Goal: Information Seeking & Learning: Check status

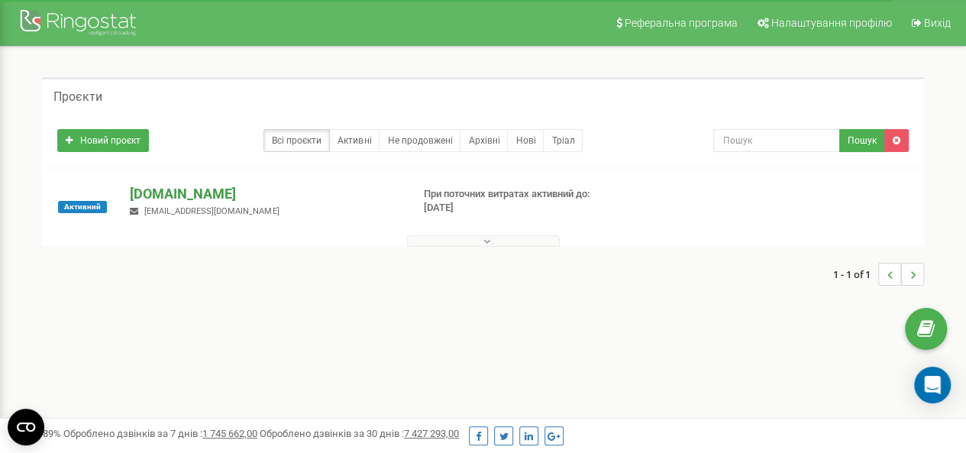
click at [189, 193] on p "[DOMAIN_NAME]" at bounding box center [264, 194] width 269 height 20
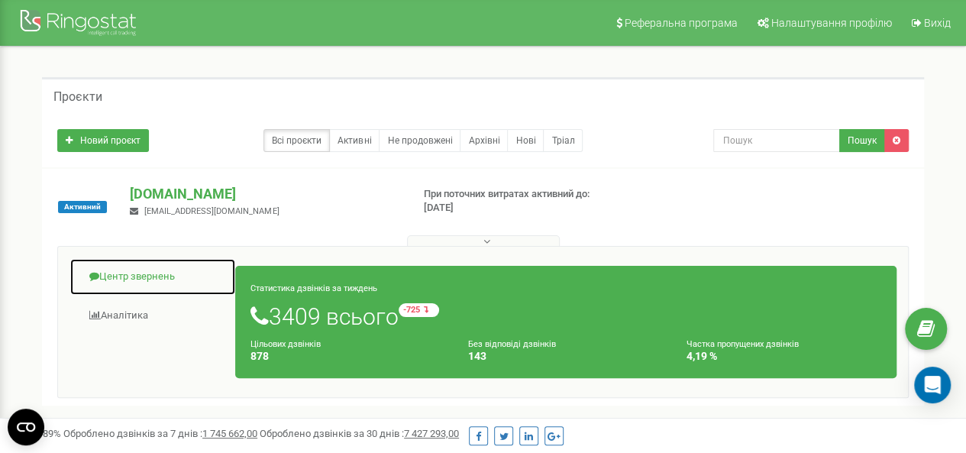
click at [141, 277] on link "Центр звернень" at bounding box center [153, 276] width 167 height 37
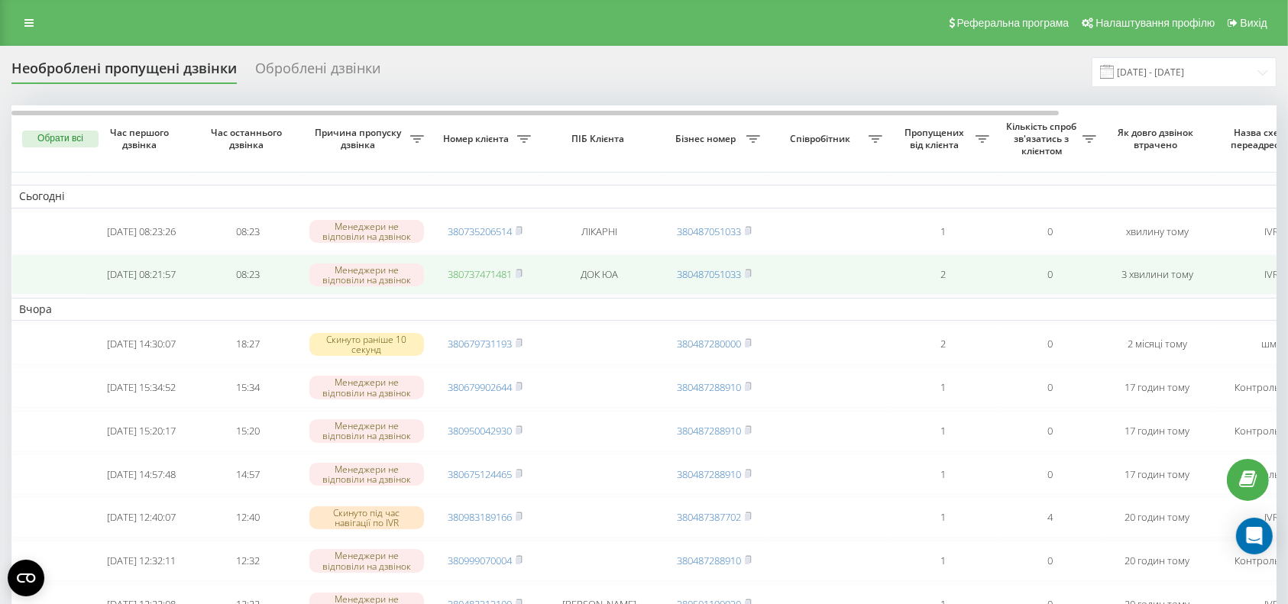
click at [490, 278] on link "380737471481" at bounding box center [480, 274] width 64 height 14
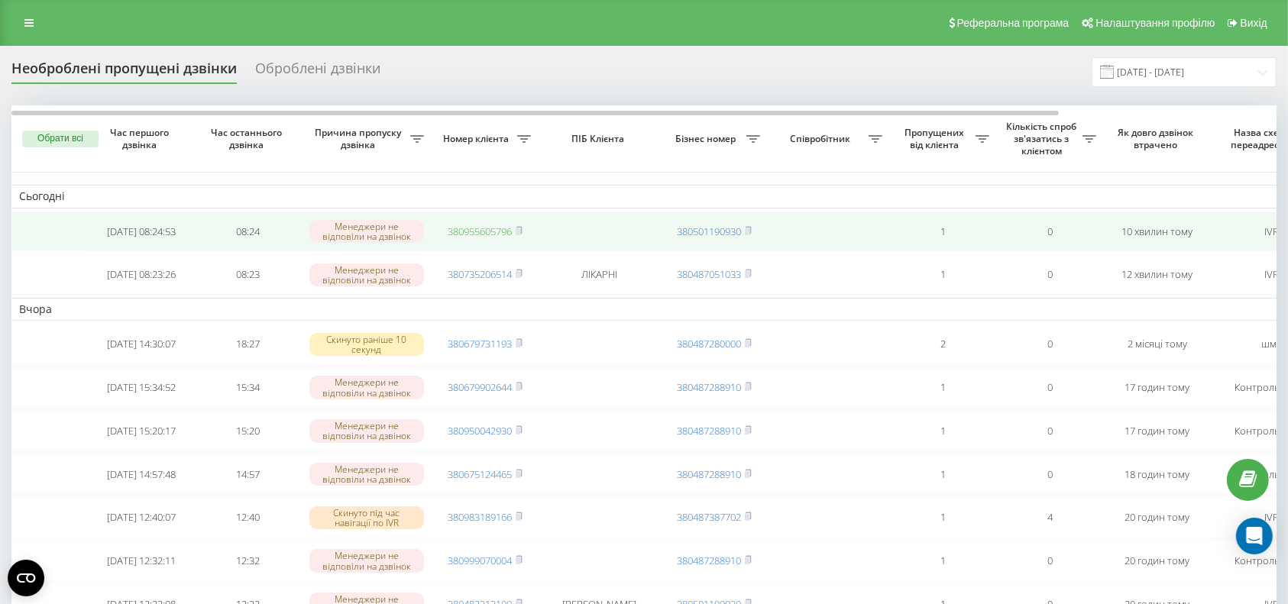
click at [501, 235] on link "380955605796" at bounding box center [480, 232] width 64 height 14
click at [461, 231] on link "380977762930" at bounding box center [480, 232] width 64 height 14
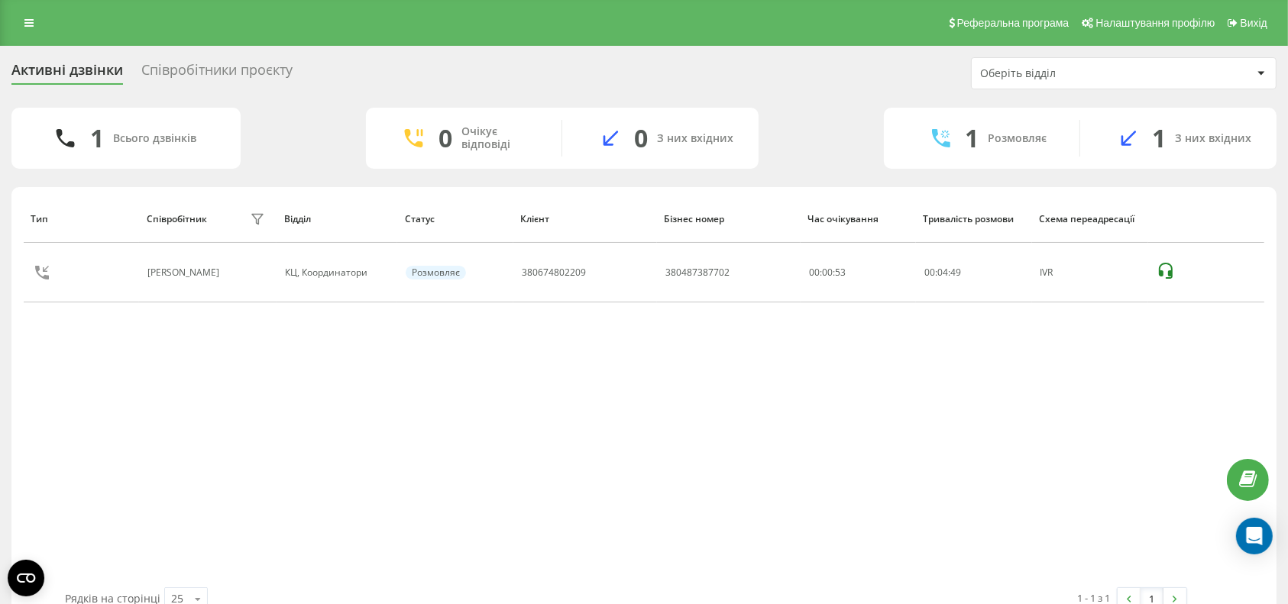
drag, startPoint x: 1303, startPoint y: 95, endPoint x: 691, endPoint y: 444, distance: 703.9
click at [691, 444] on div "Тип Співробітник фільтру Відділ Статус Клієнт Бізнес номер Час очікування Трива…" at bounding box center [644, 391] width 1241 height 393
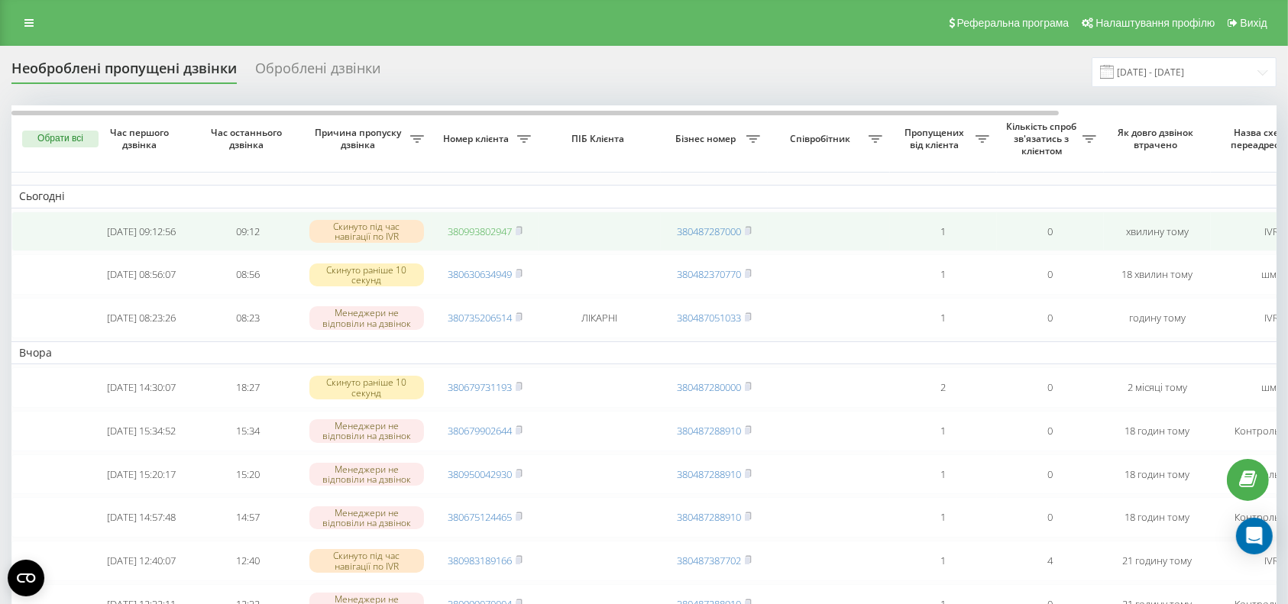
click at [470, 229] on link "380993802947" at bounding box center [480, 232] width 64 height 14
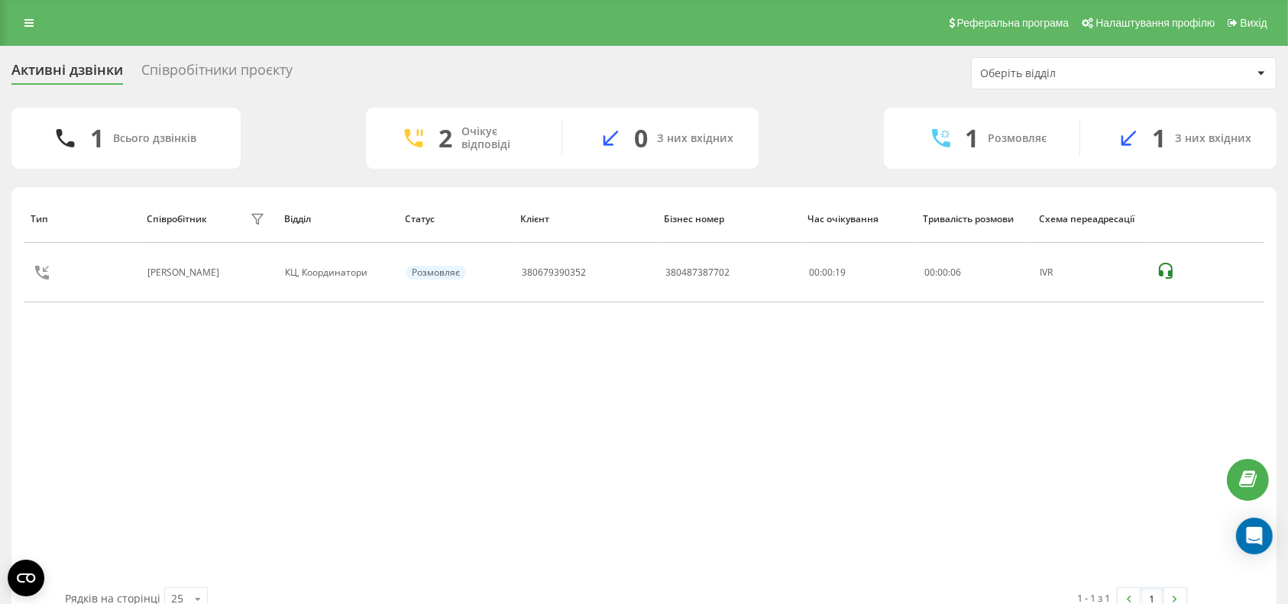
click at [0, 392] on div "Активні дзвінки Співробітники проєкту Оберіть відділ 1 Всього дзвінків 2 Очікує…" at bounding box center [644, 341] width 1288 height 591
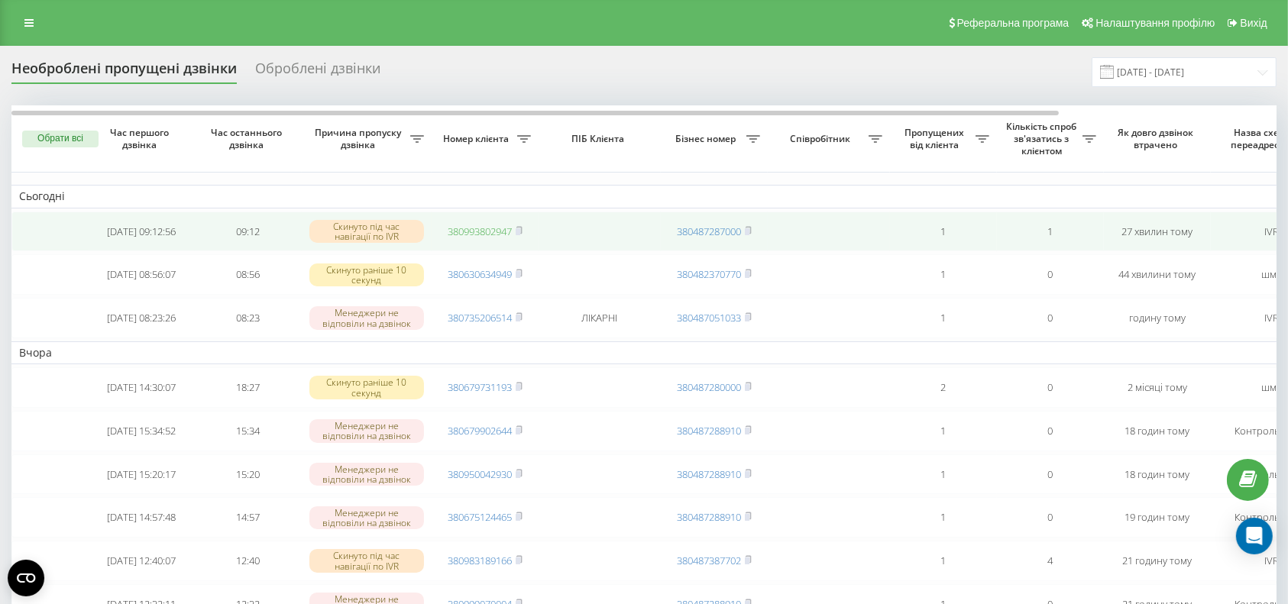
click at [469, 228] on link "380993802947" at bounding box center [480, 232] width 64 height 14
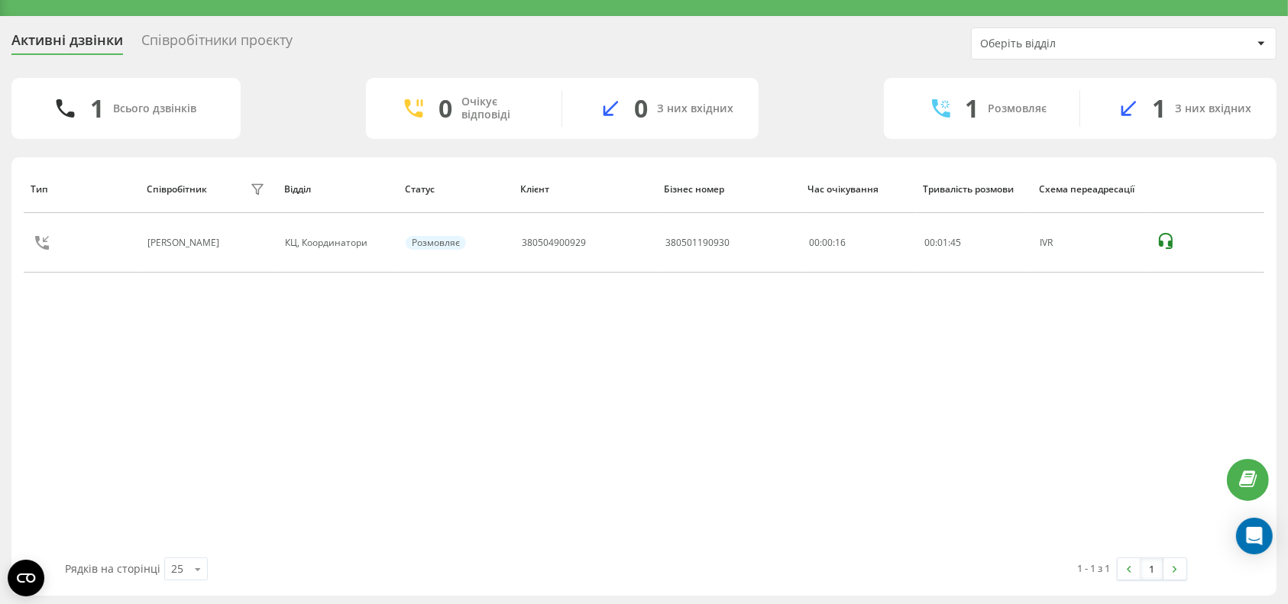
scroll to position [32, 0]
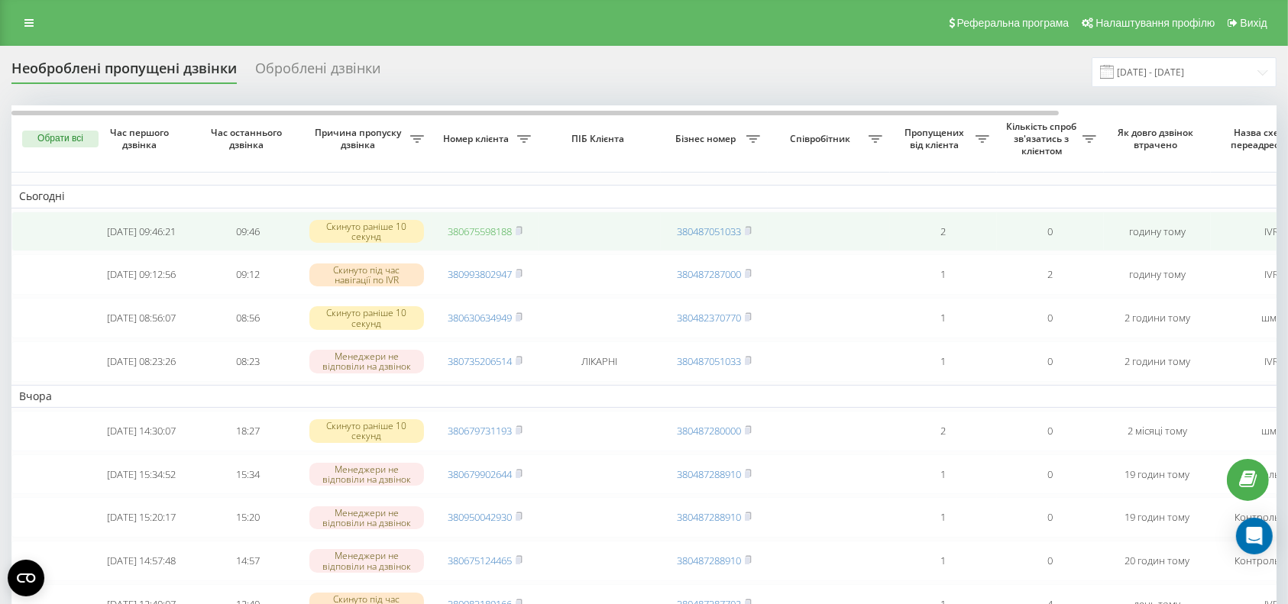
click at [468, 237] on link "380675598188" at bounding box center [480, 232] width 64 height 14
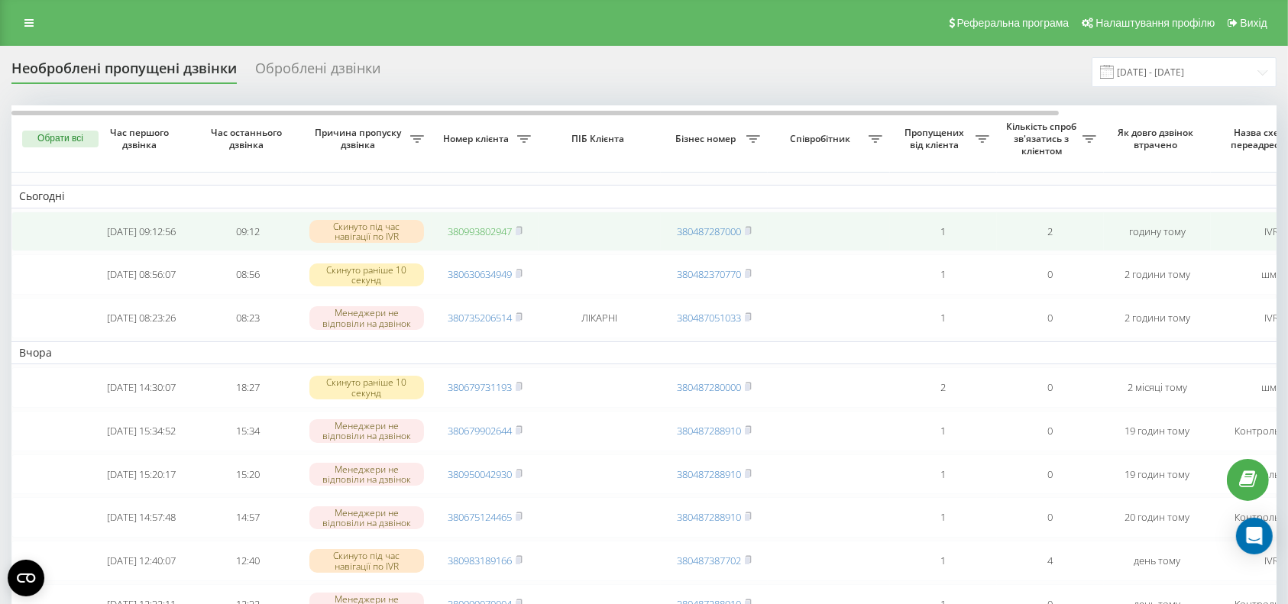
click at [472, 231] on link "380993802947" at bounding box center [480, 232] width 64 height 14
click at [471, 230] on link "380975822655" at bounding box center [480, 232] width 64 height 14
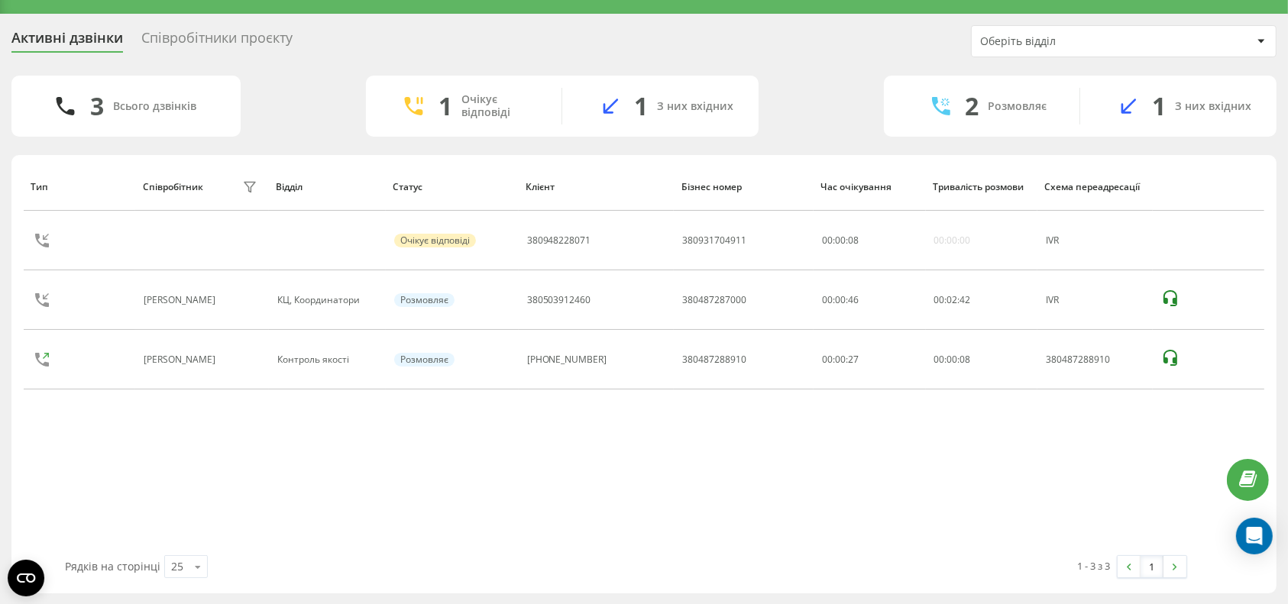
scroll to position [10, 0]
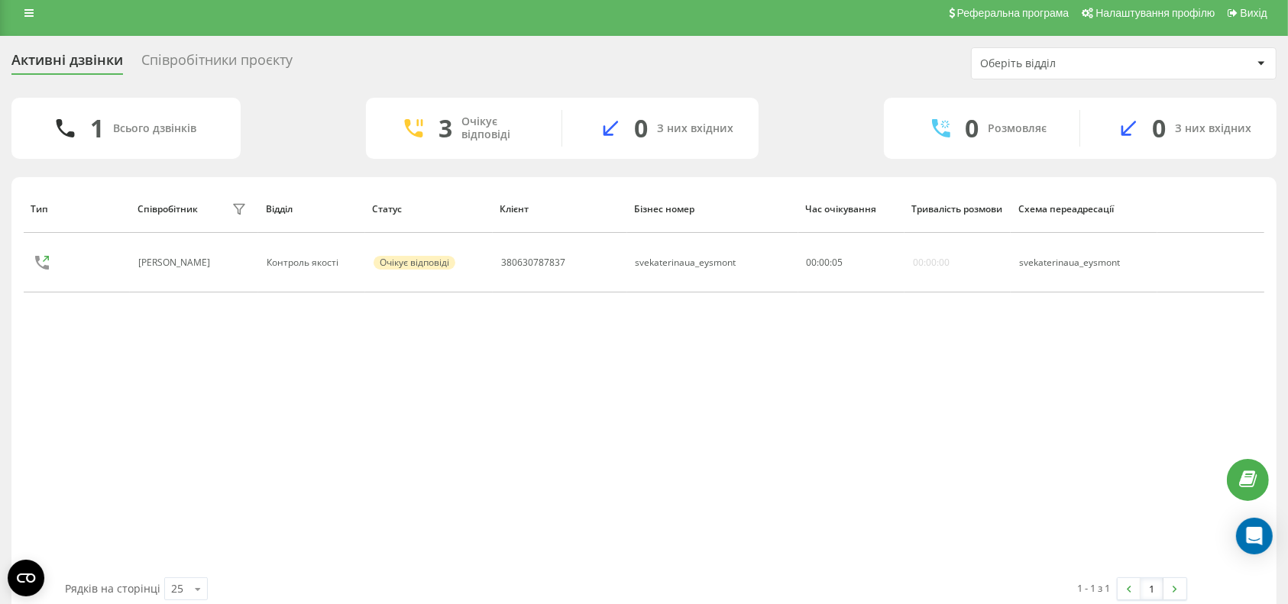
click at [520, 446] on div "Тип Співробітник фільтру Відділ Статус Клієнт Бізнес номер Час очікування Трива…" at bounding box center [644, 381] width 1241 height 393
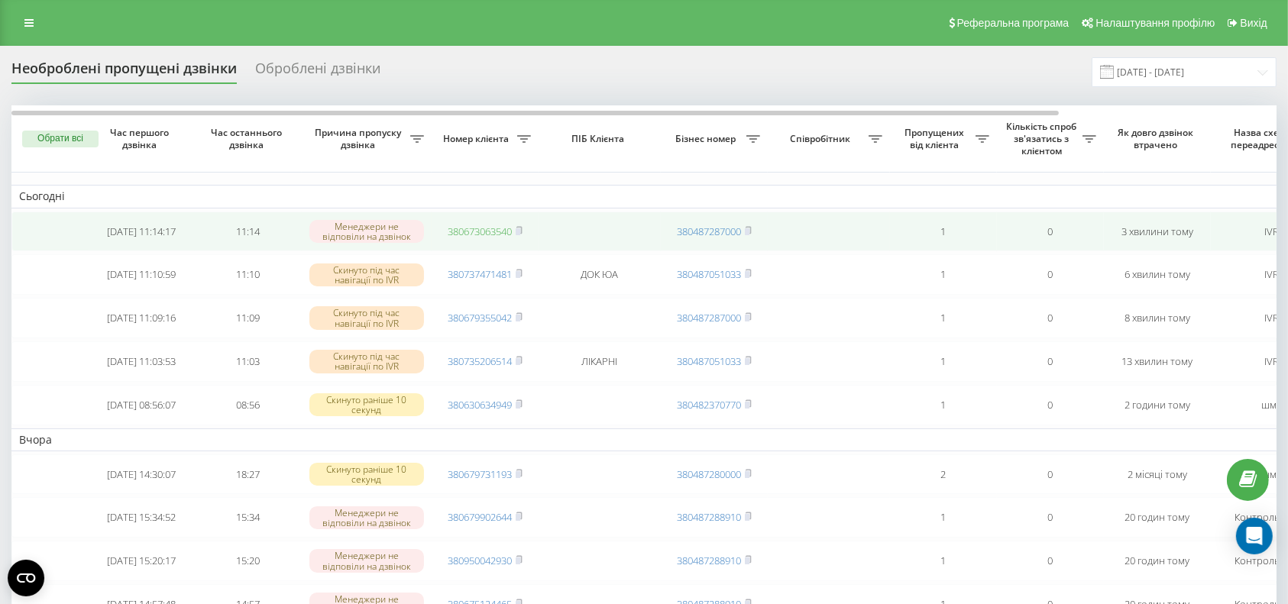
click at [482, 229] on link "380673063540" at bounding box center [480, 232] width 64 height 14
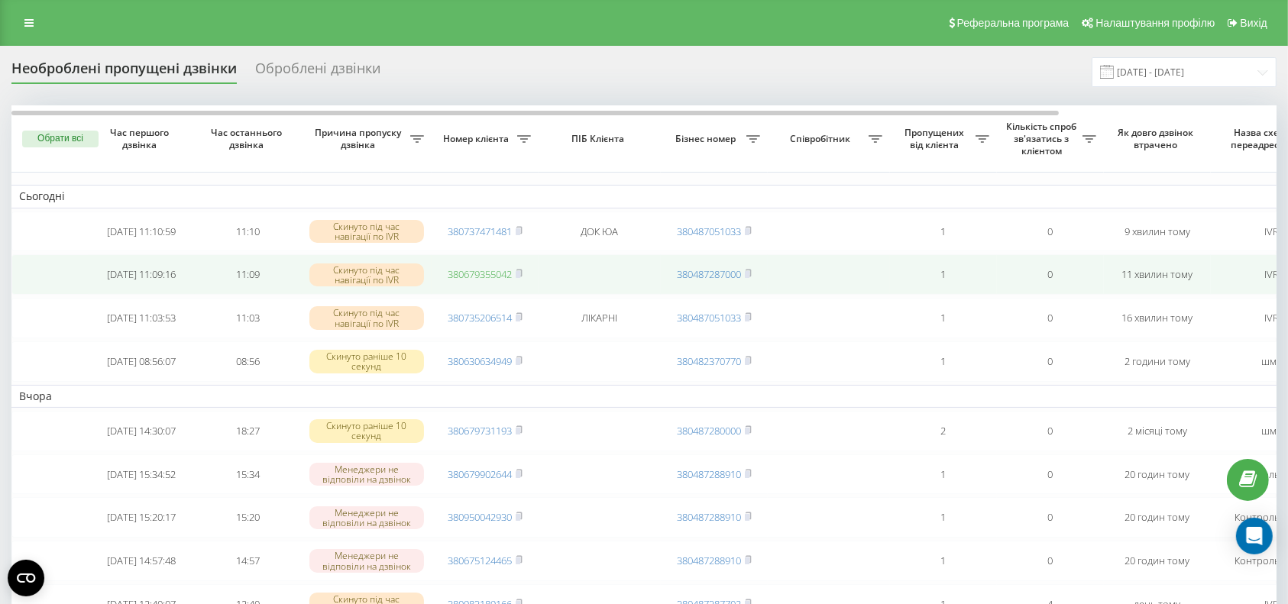
click at [476, 279] on link "380679355042" at bounding box center [480, 274] width 64 height 14
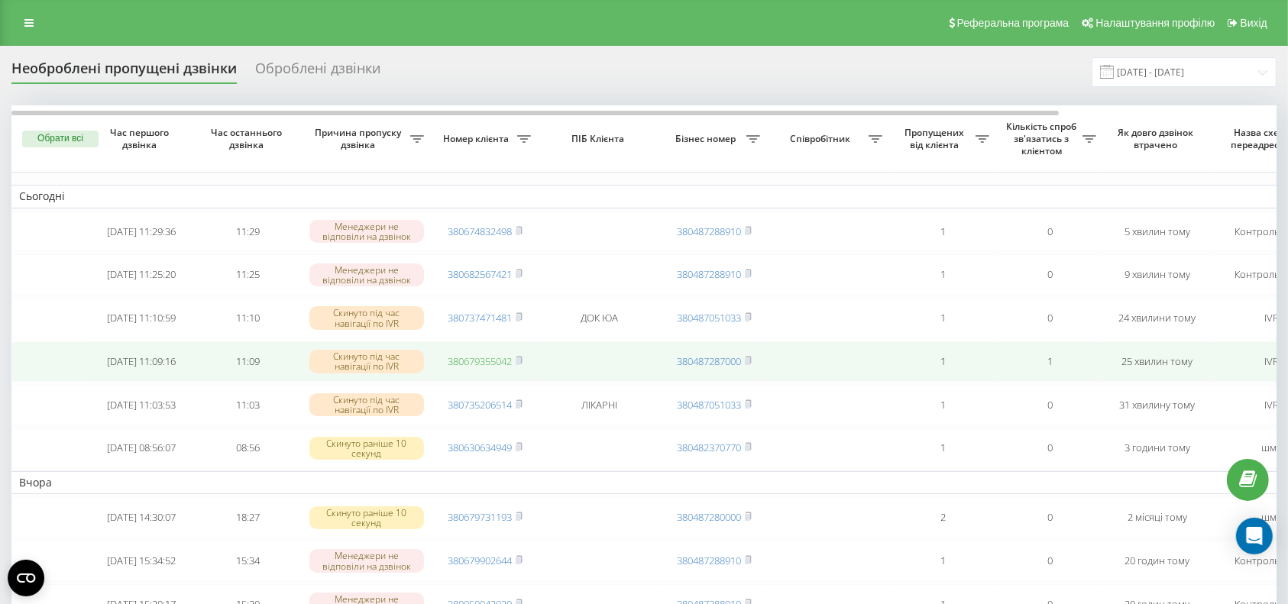
click at [462, 367] on link "380679355042" at bounding box center [480, 361] width 64 height 14
click at [465, 367] on link "380679355042" at bounding box center [480, 361] width 64 height 14
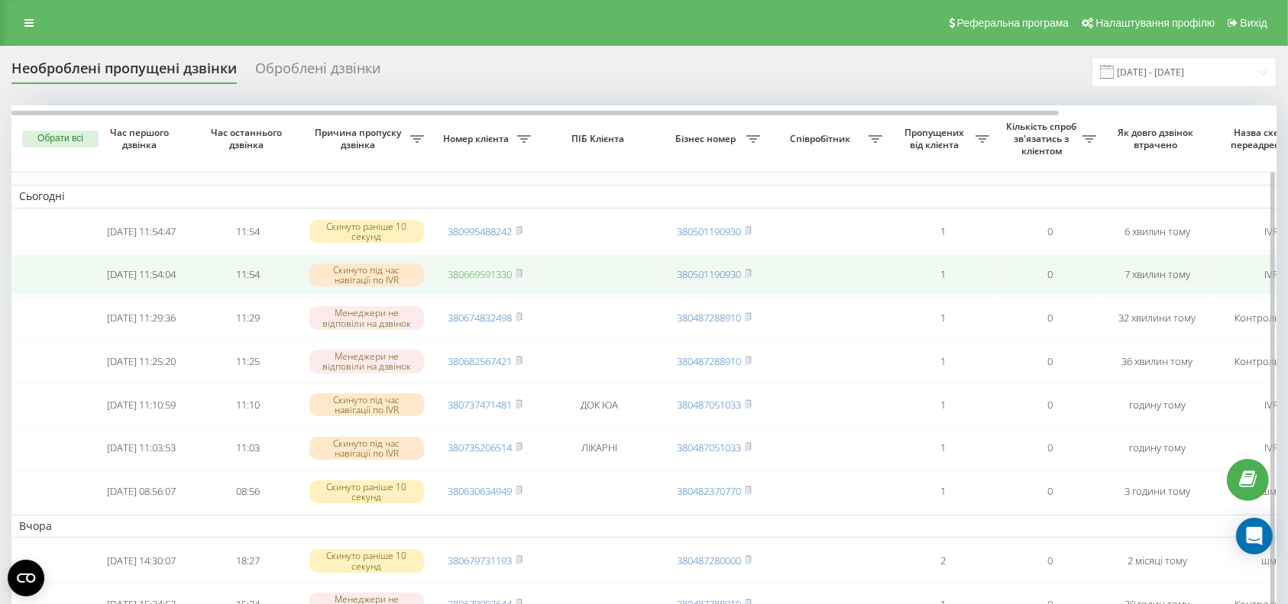
click at [471, 272] on link "380669591330" at bounding box center [480, 274] width 64 height 14
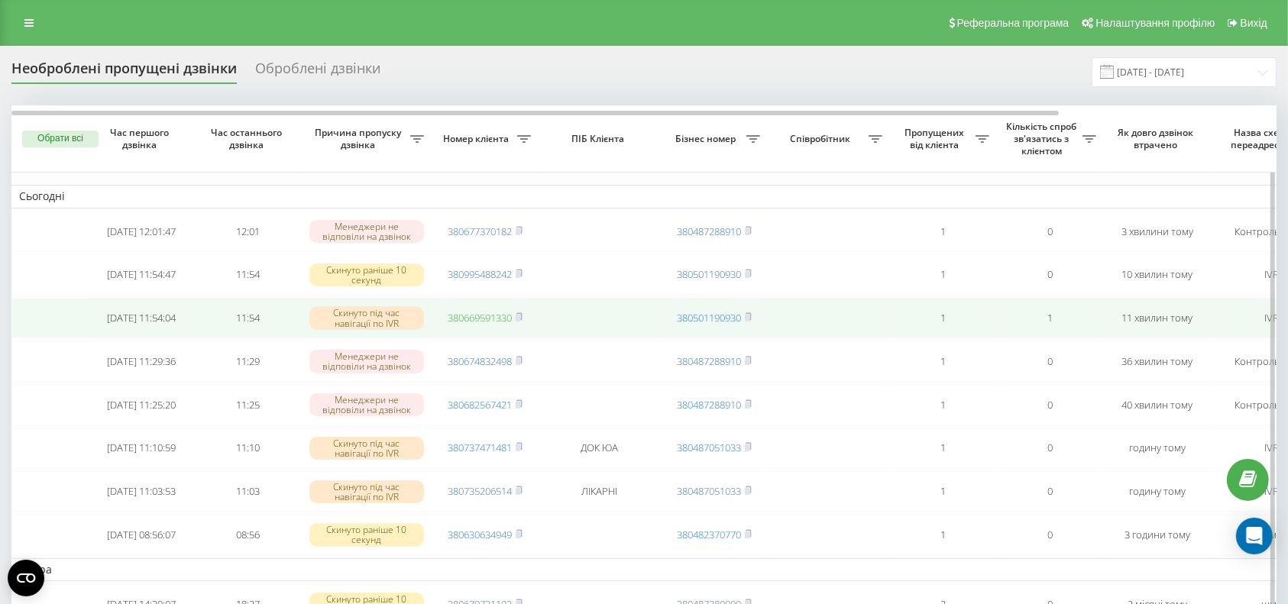
click at [487, 321] on link "380669591330" at bounding box center [480, 318] width 64 height 14
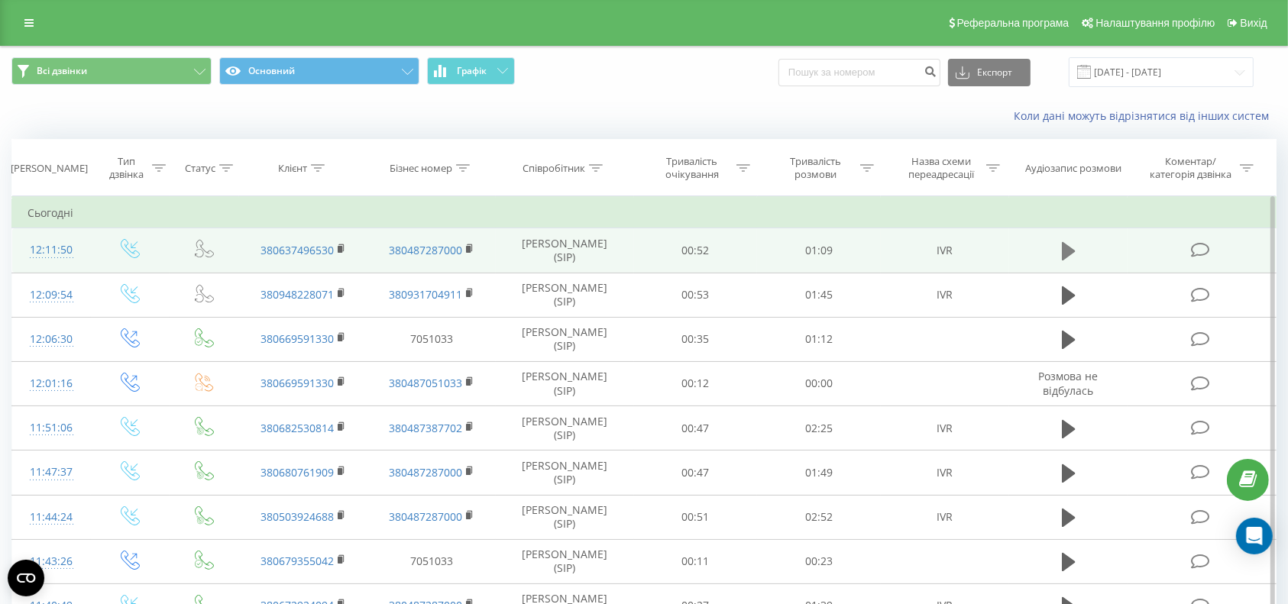
click at [1072, 253] on icon at bounding box center [1069, 251] width 14 height 18
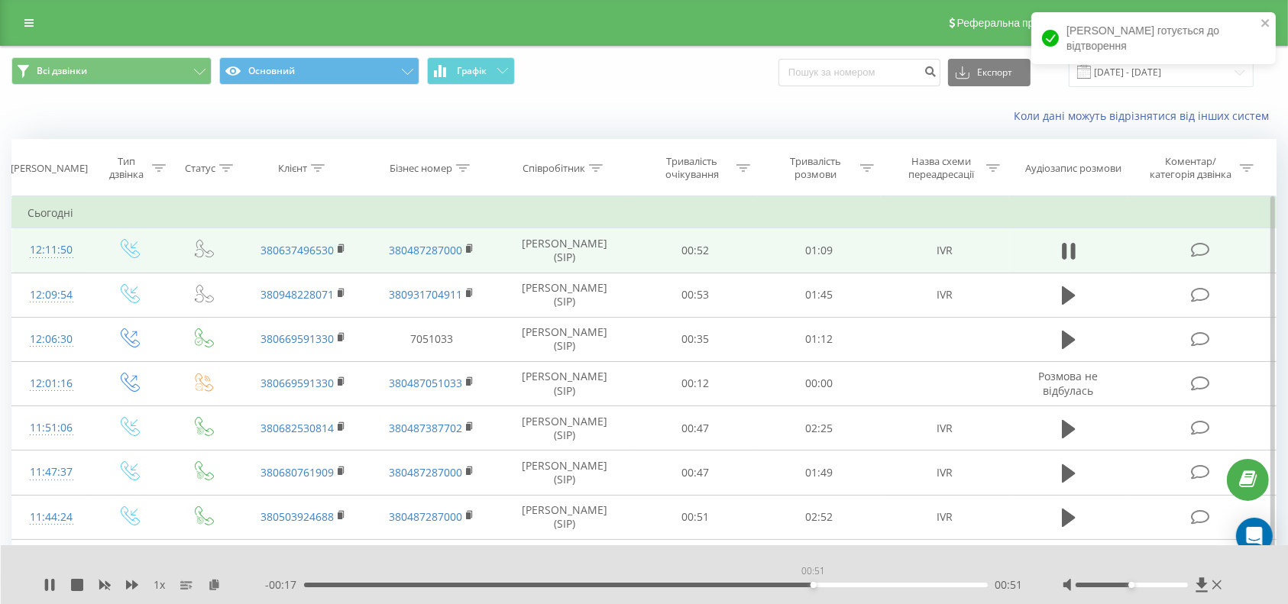
click at [813, 584] on div "00:51" at bounding box center [646, 585] width 684 height 5
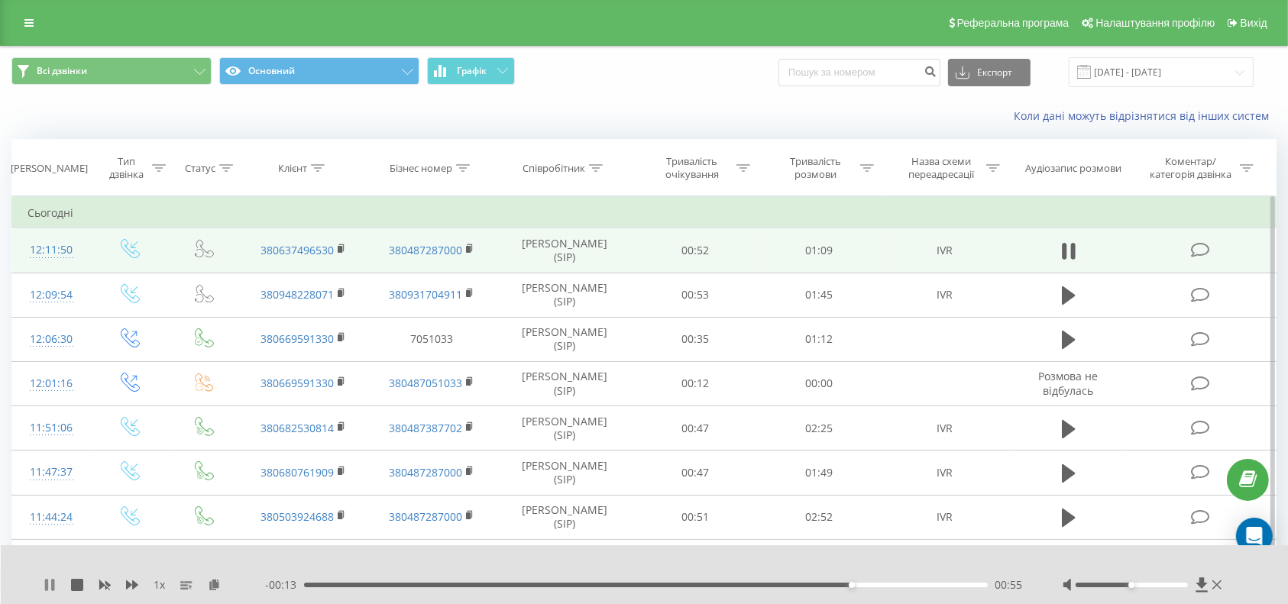
click at [50, 586] on icon at bounding box center [50, 585] width 12 height 12
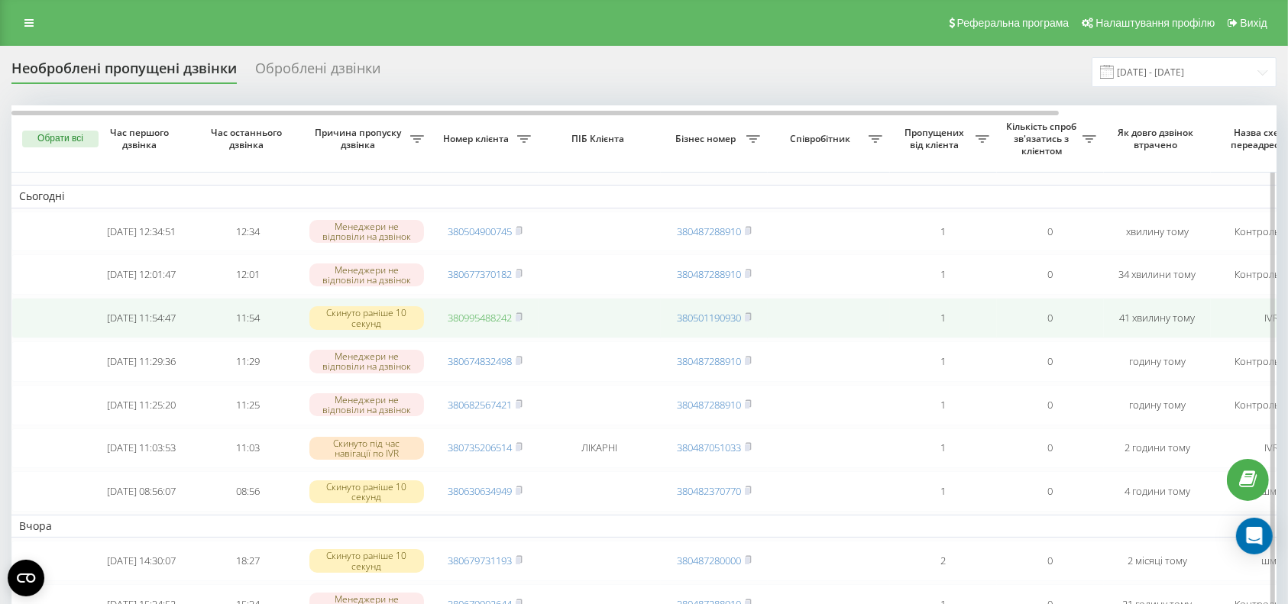
click at [489, 321] on link "380995488242" at bounding box center [480, 318] width 64 height 14
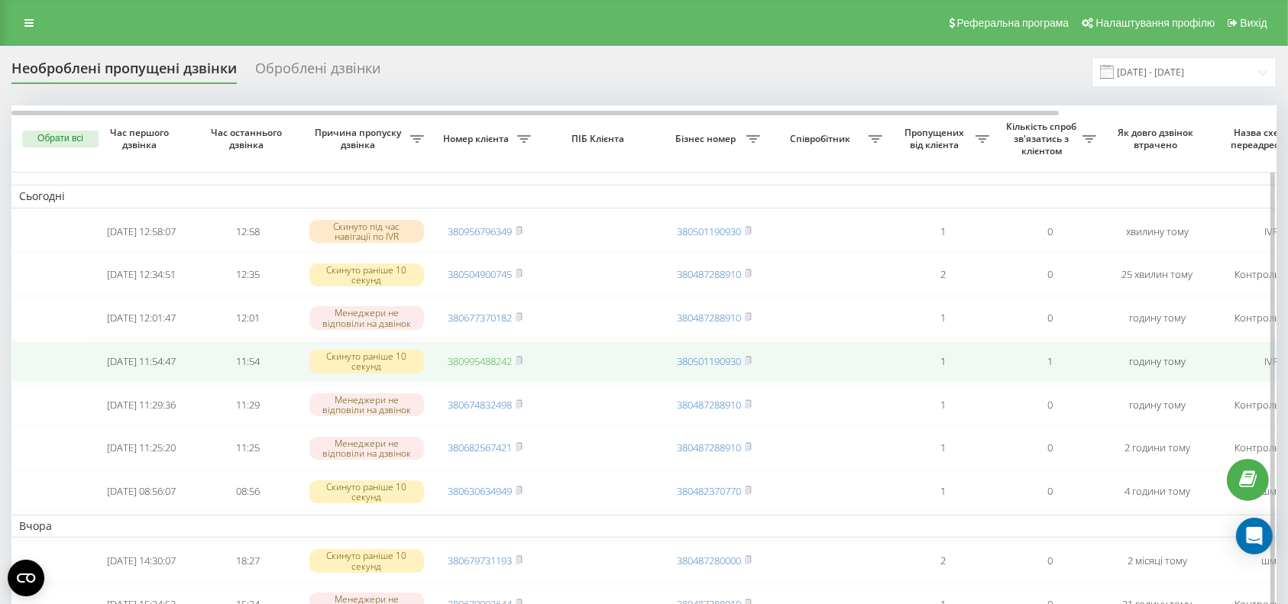
click at [477, 368] on link "380995488242" at bounding box center [480, 361] width 64 height 14
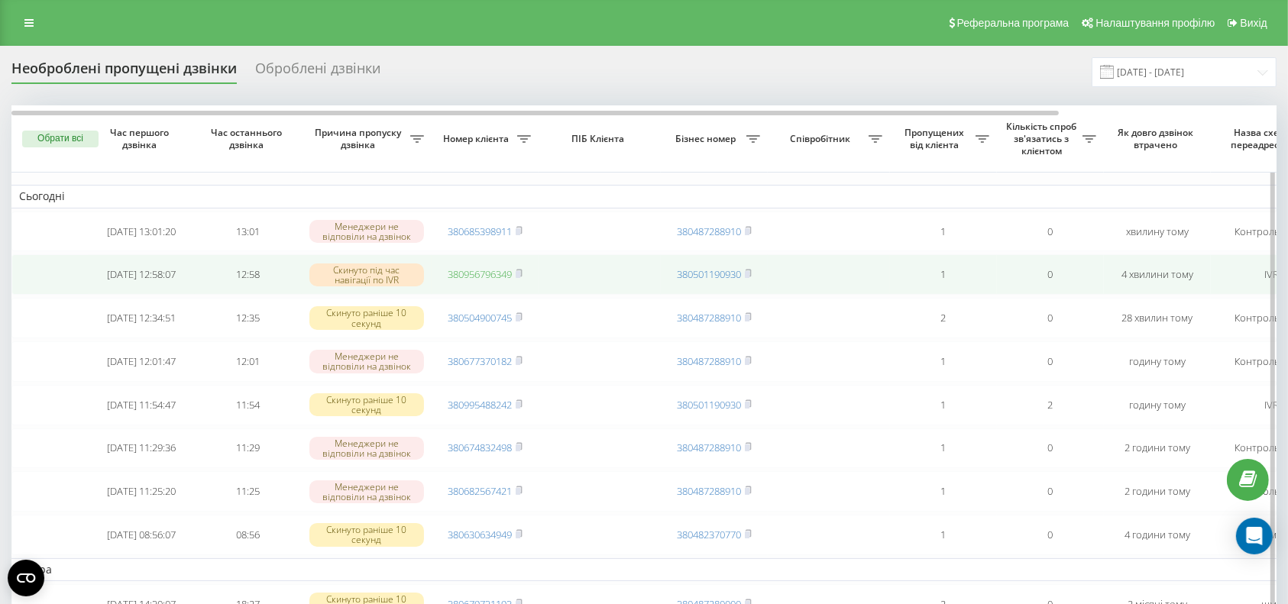
click at [474, 275] on link "380956796349" at bounding box center [480, 274] width 64 height 14
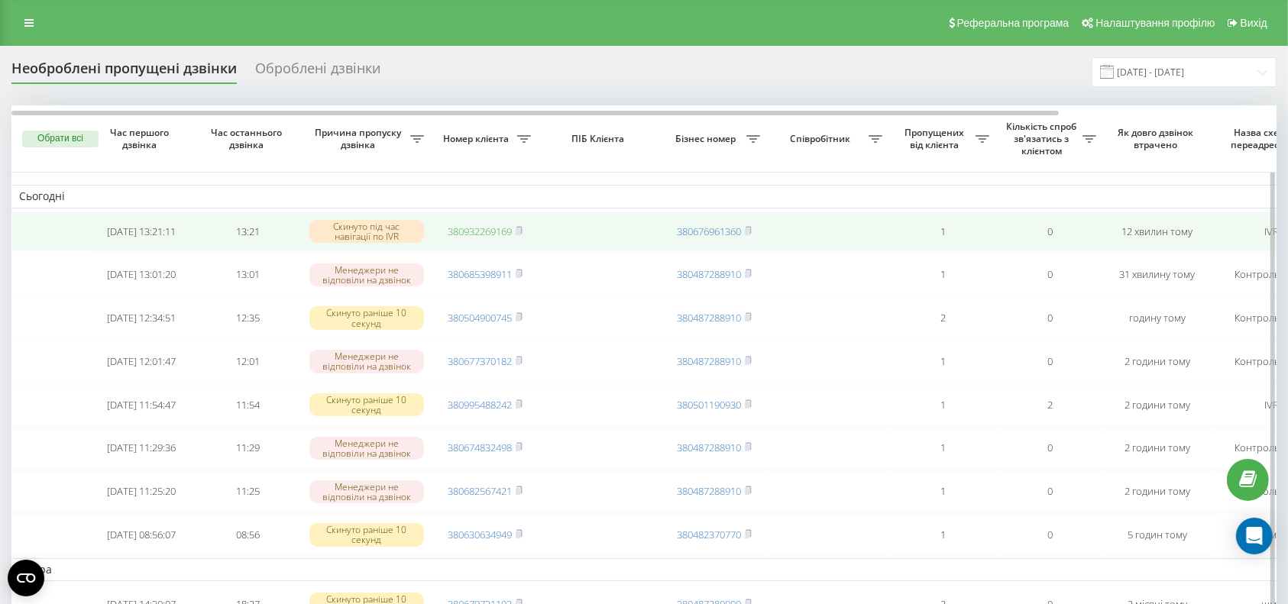
click at [478, 233] on link "380932269169" at bounding box center [480, 232] width 64 height 14
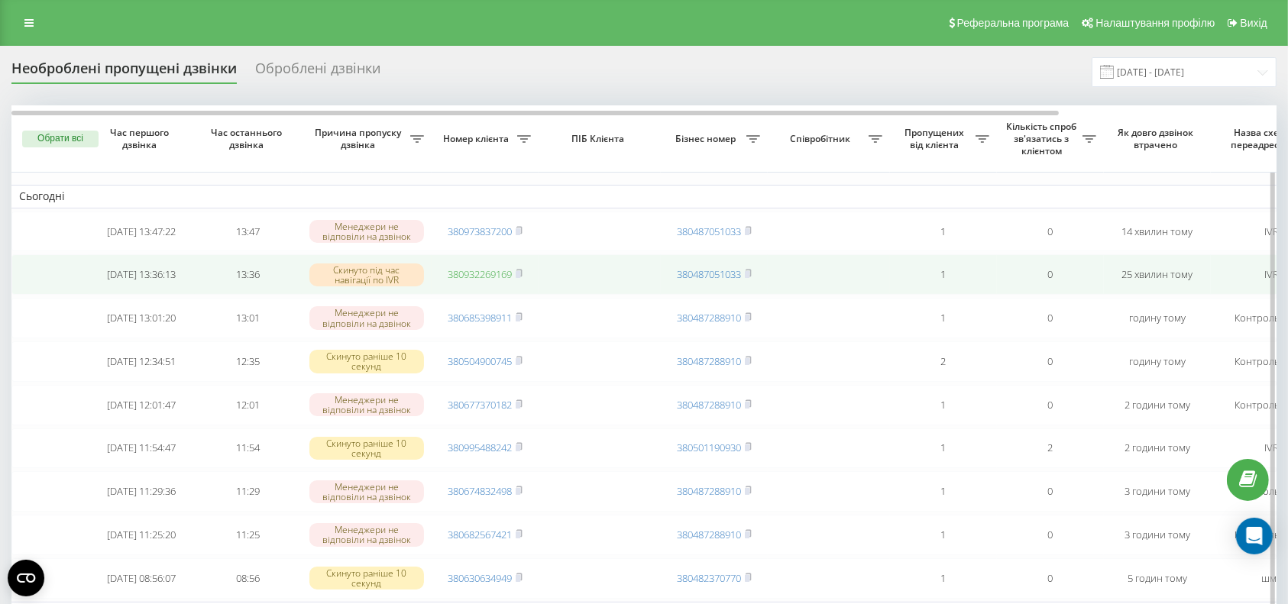
click at [471, 278] on link "380932269169" at bounding box center [480, 274] width 64 height 14
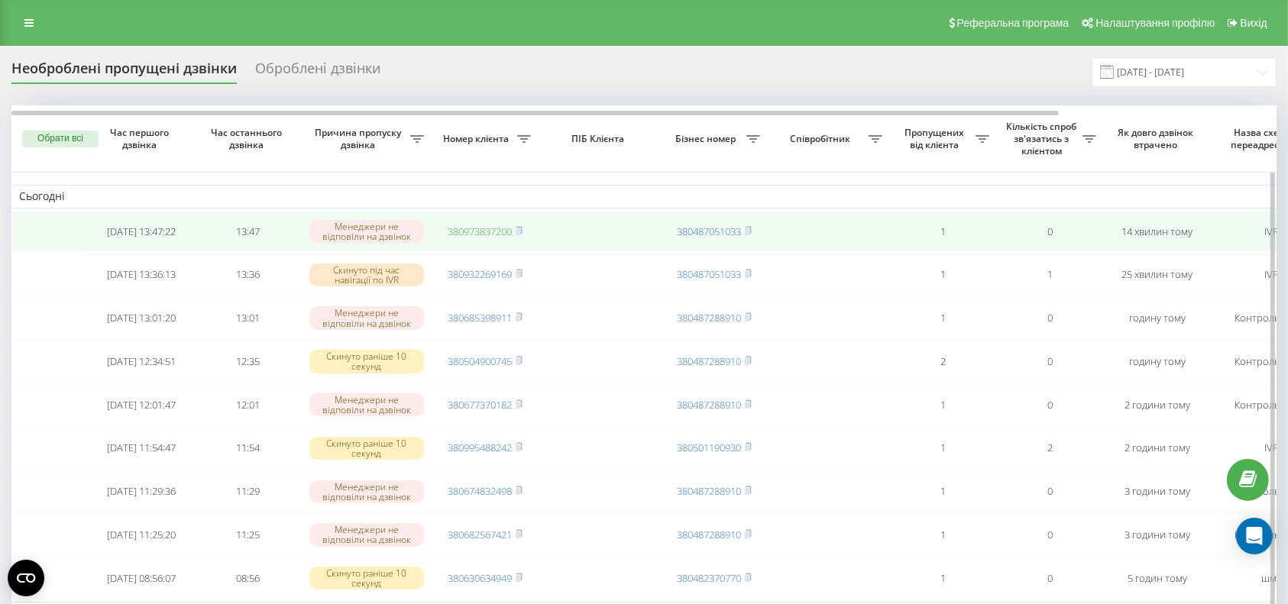
click at [477, 229] on link "380973837200" at bounding box center [480, 232] width 64 height 14
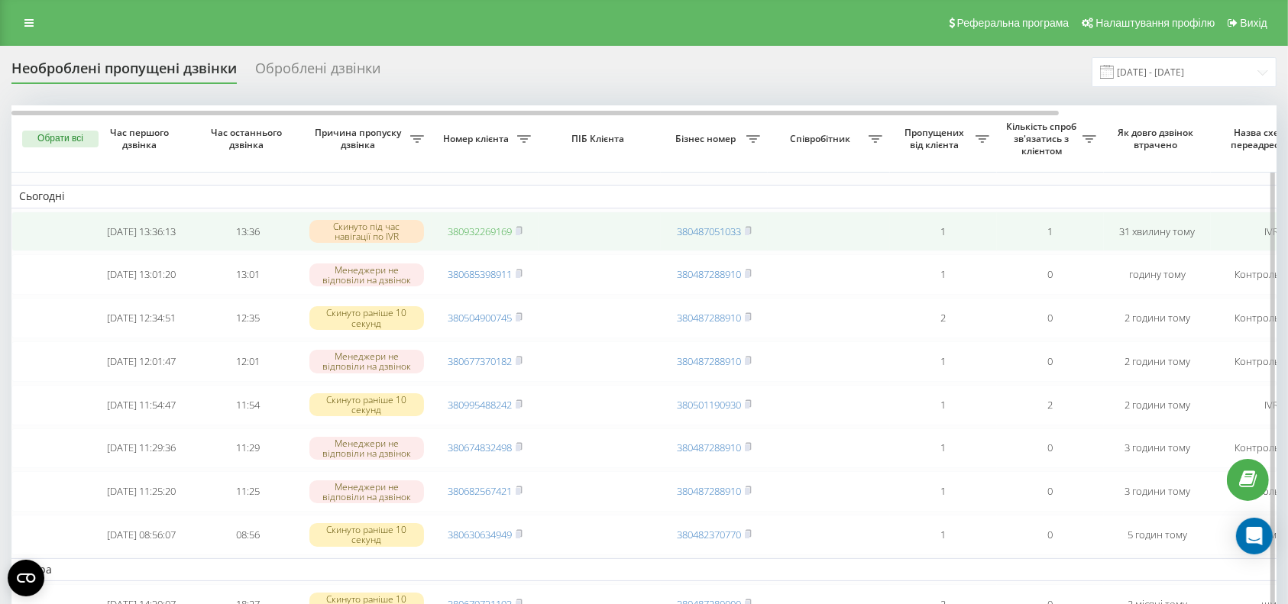
click at [471, 228] on link "380932269169" at bounding box center [480, 232] width 64 height 14
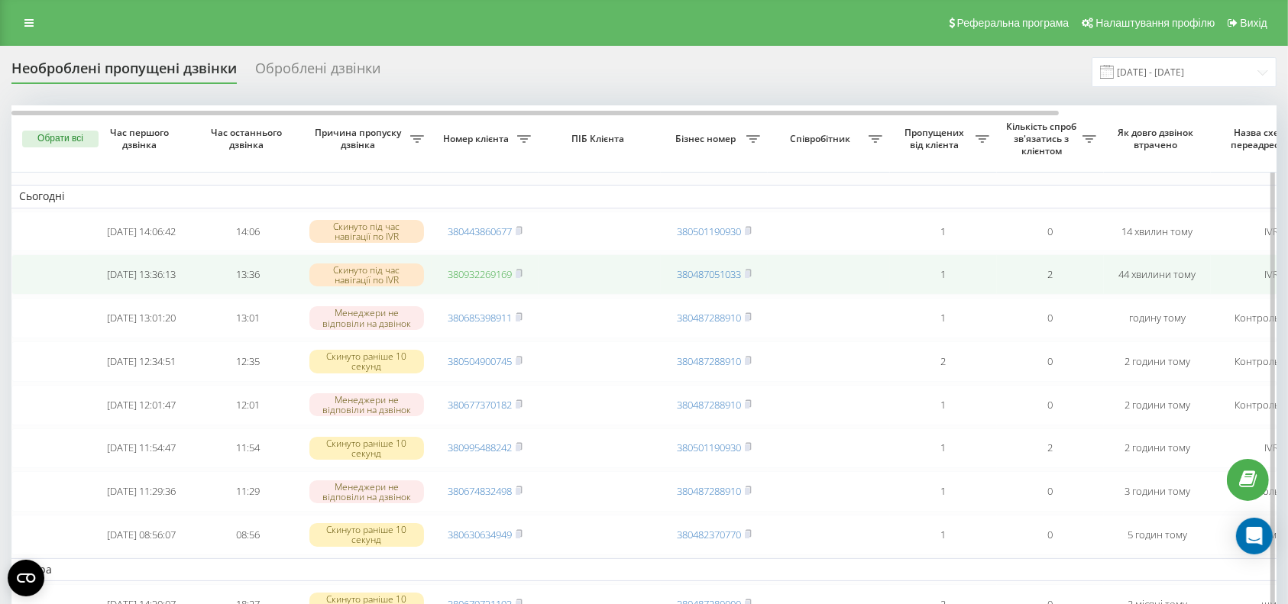
click at [480, 277] on link "380932269169" at bounding box center [480, 274] width 64 height 14
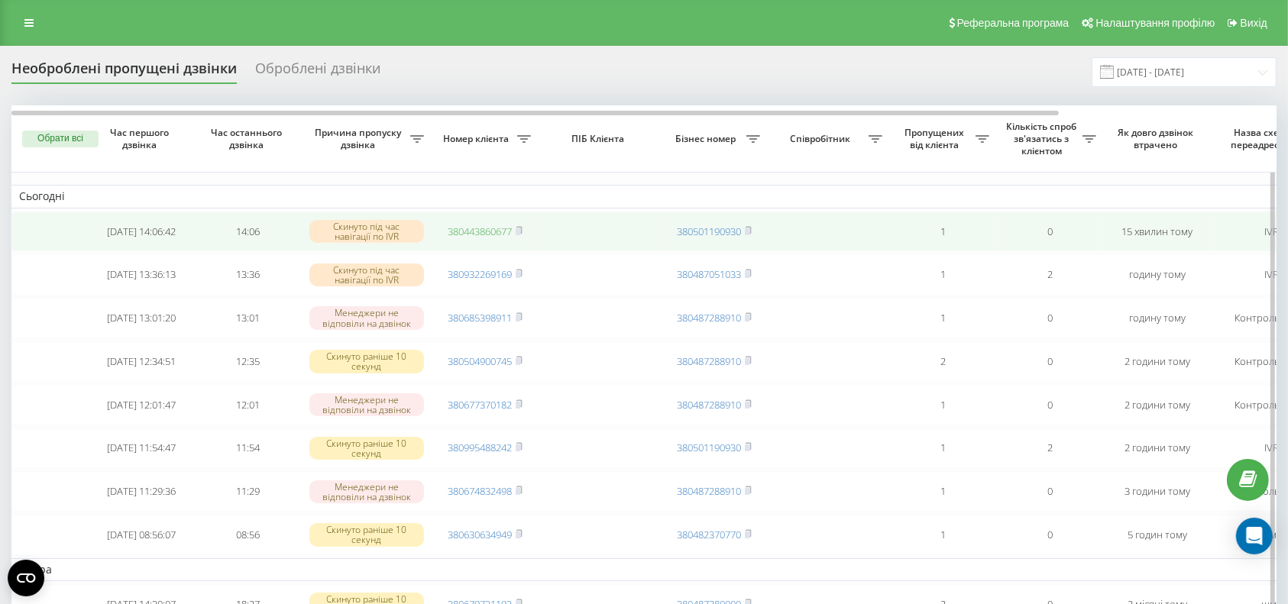
click at [472, 232] on link "380443860677" at bounding box center [480, 232] width 64 height 14
click at [468, 233] on link "380970917719" at bounding box center [480, 232] width 64 height 14
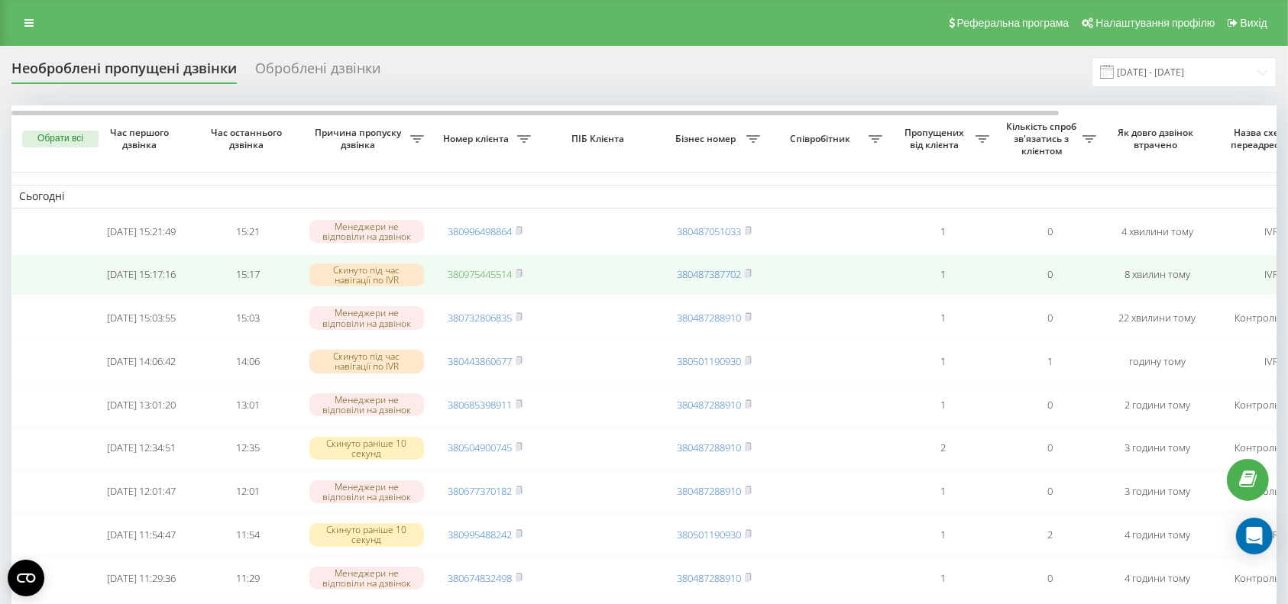
click at [469, 277] on link "380975445514" at bounding box center [480, 274] width 64 height 14
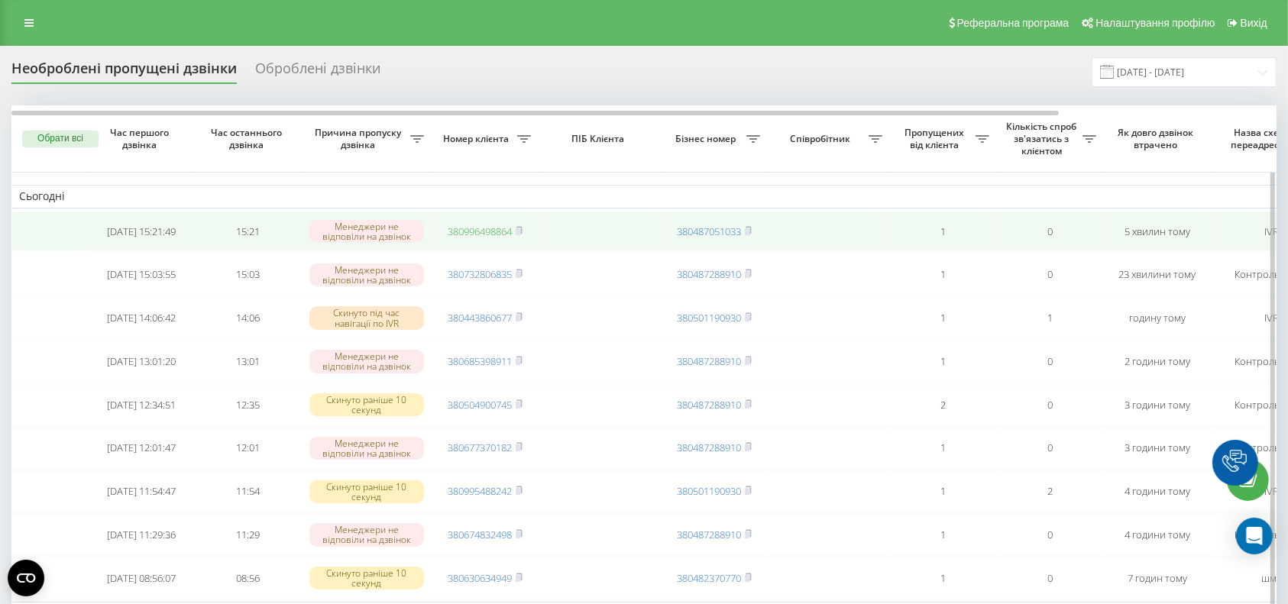
click at [463, 228] on link "380996498864" at bounding box center [480, 232] width 64 height 14
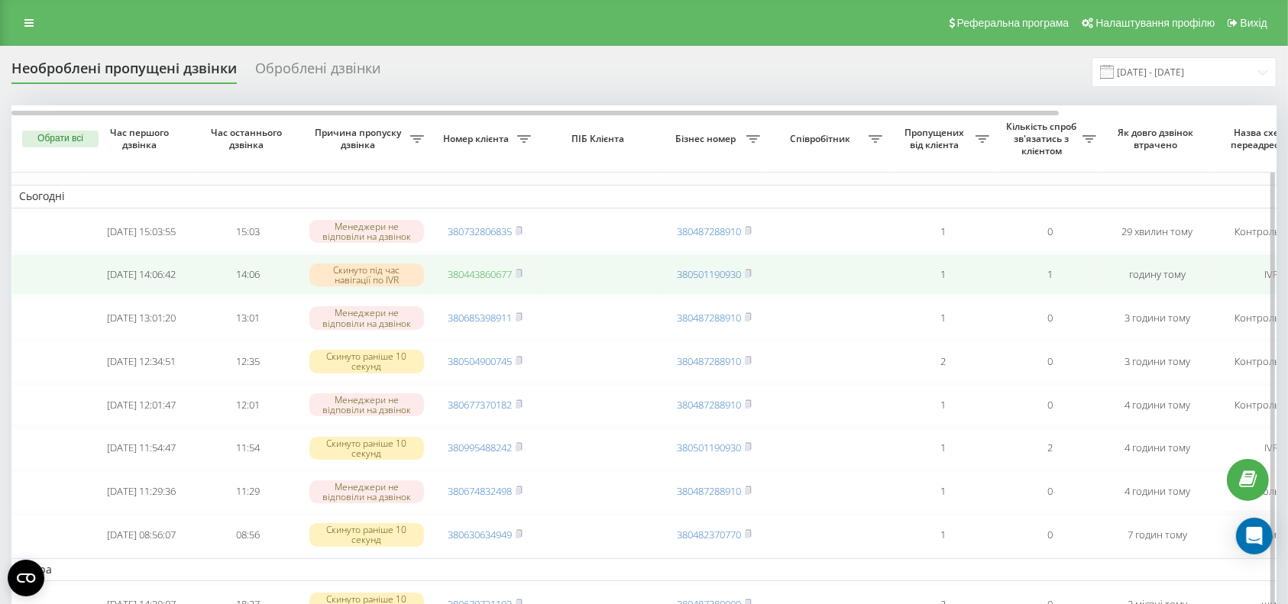
click at [481, 280] on link "380443860677" at bounding box center [480, 274] width 64 height 14
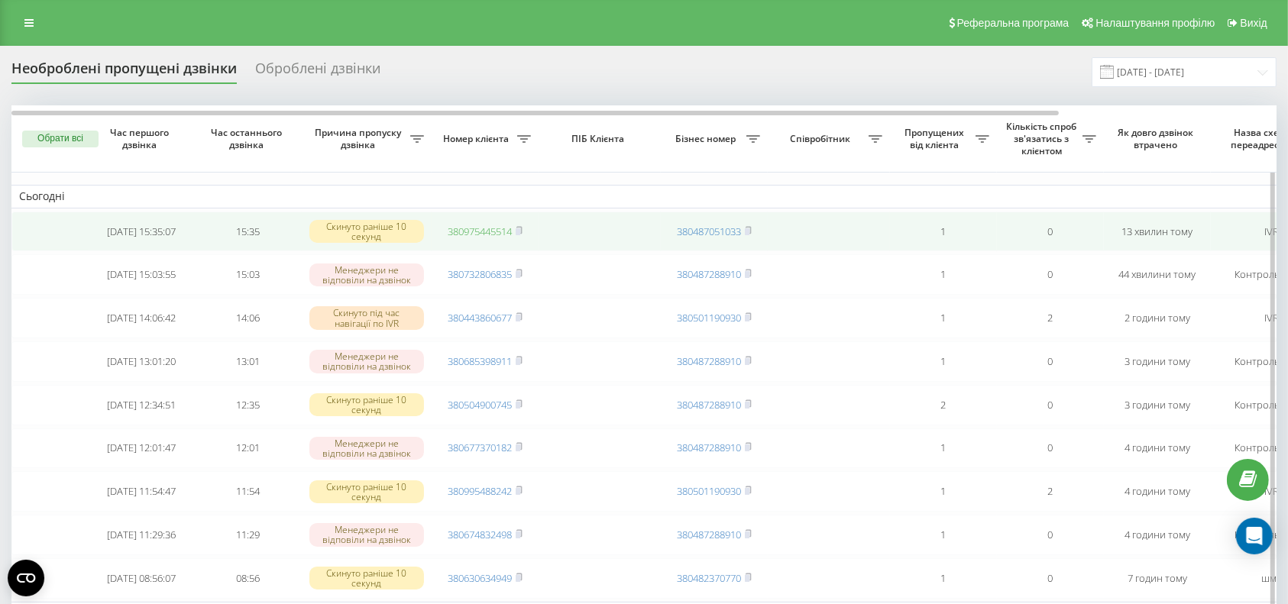
click at [477, 233] on link "380975445514" at bounding box center [480, 232] width 64 height 14
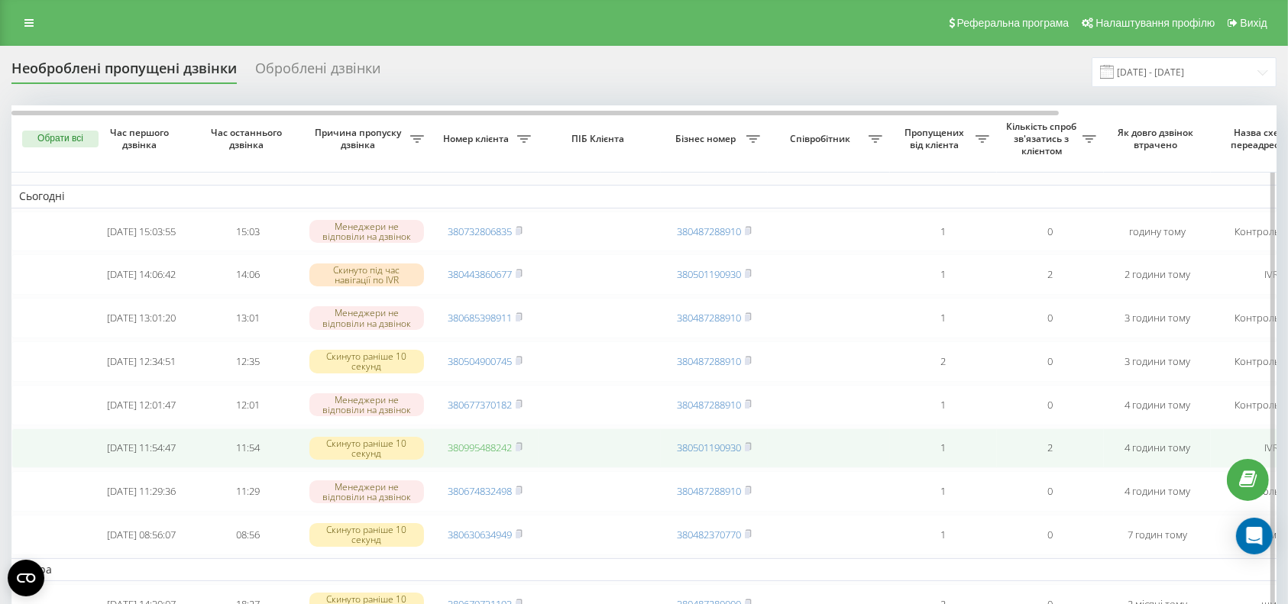
click at [480, 455] on link "380995488242" at bounding box center [480, 448] width 64 height 14
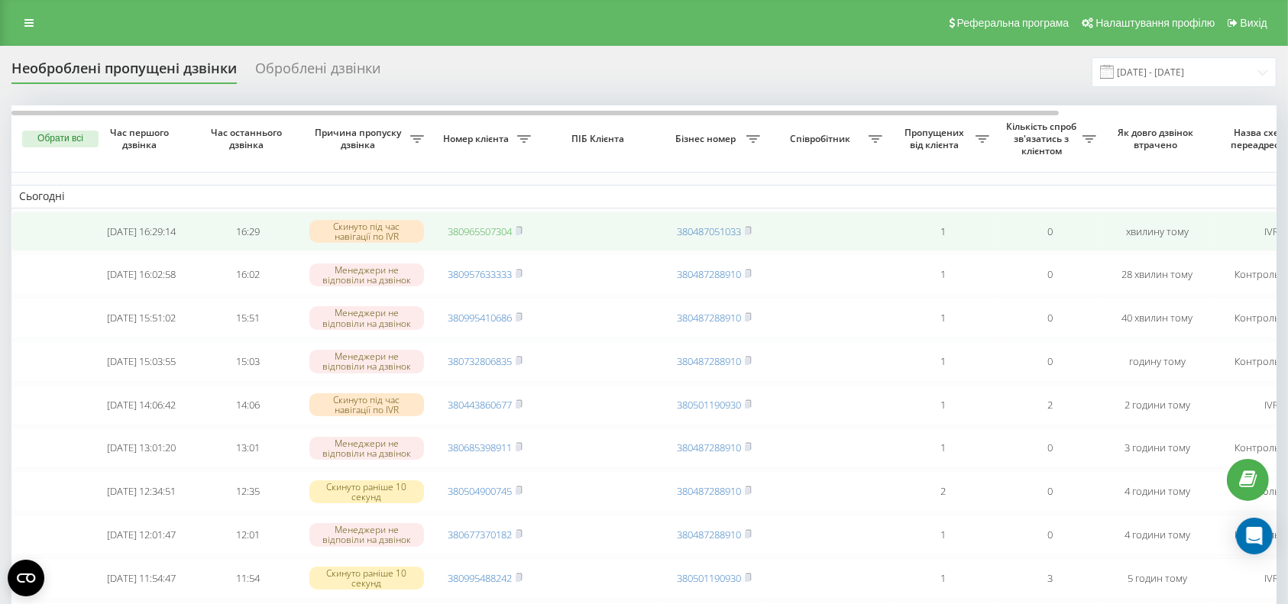
click at [470, 233] on link "380965507304" at bounding box center [480, 232] width 64 height 14
